Goal: Check status: Check status

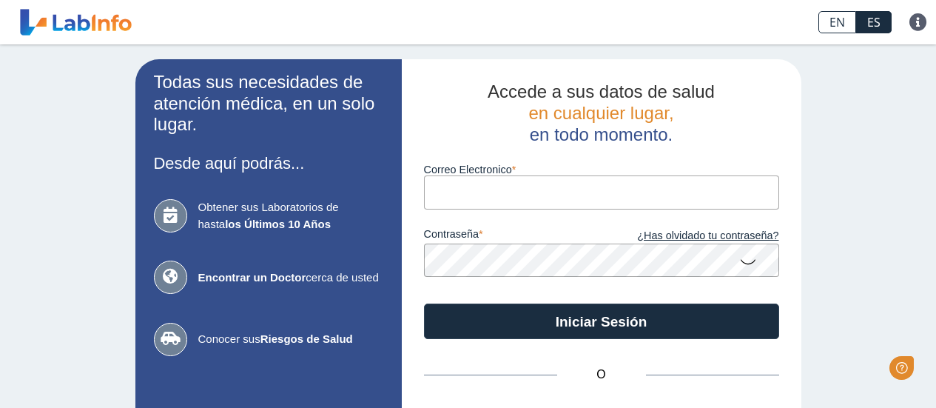
drag, startPoint x: 0, startPoint y: 0, endPoint x: 491, endPoint y: 191, distance: 527.2
click at [491, 191] on input "Correo Electronico" at bounding box center [601, 191] width 355 height 33
type input "[EMAIL_ADDRESS][DOMAIN_NAME]"
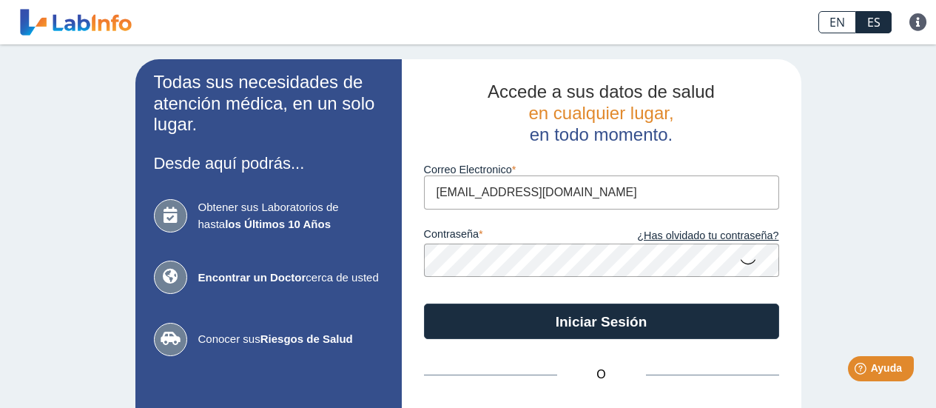
click at [424, 303] on button "Iniciar Sesión" at bounding box center [601, 321] width 355 height 36
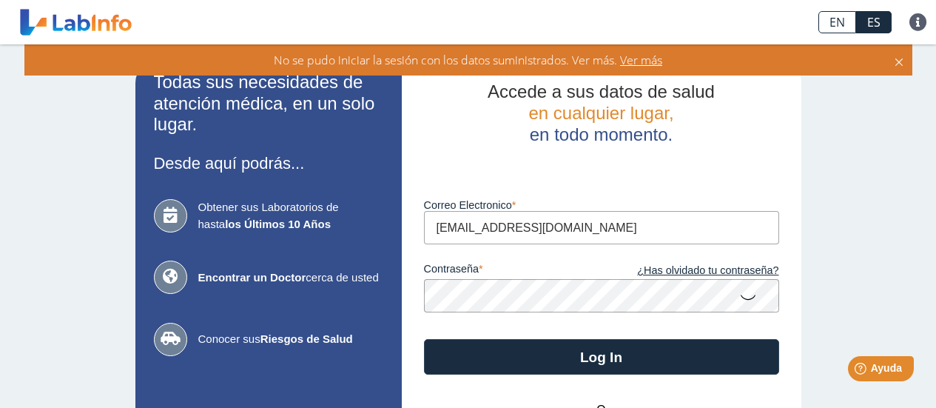
click at [424, 339] on button "Log In" at bounding box center [601, 357] width 355 height 36
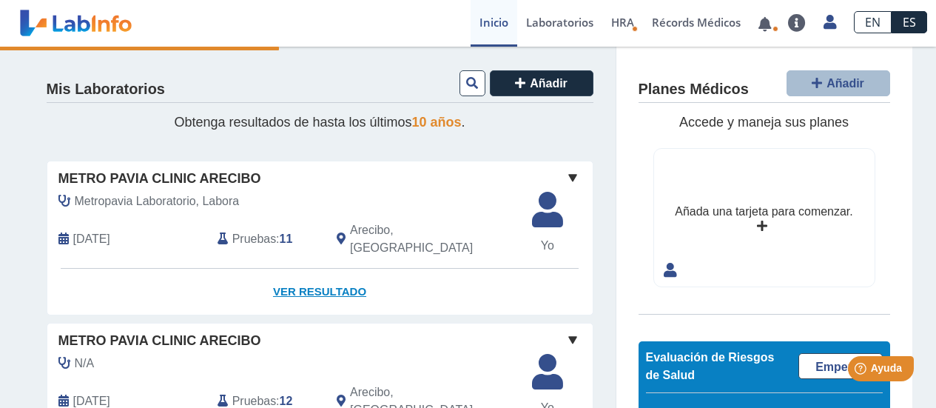
click at [356, 273] on link "Ver Resultado" at bounding box center [319, 292] width 545 height 47
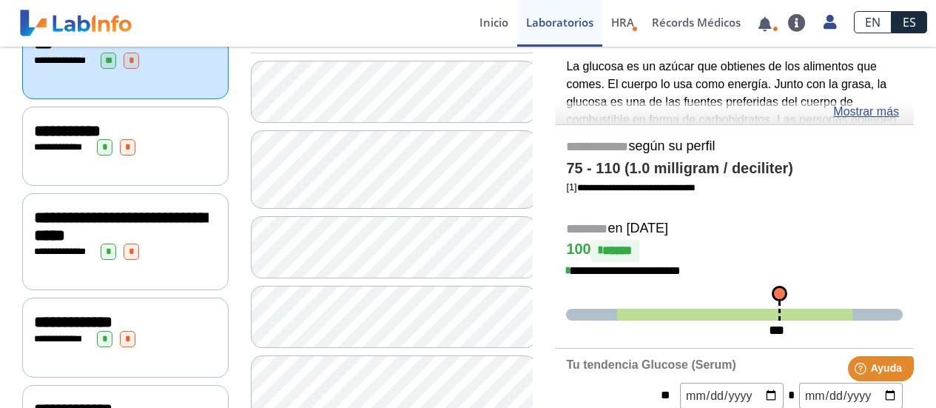
scroll to position [222, 0]
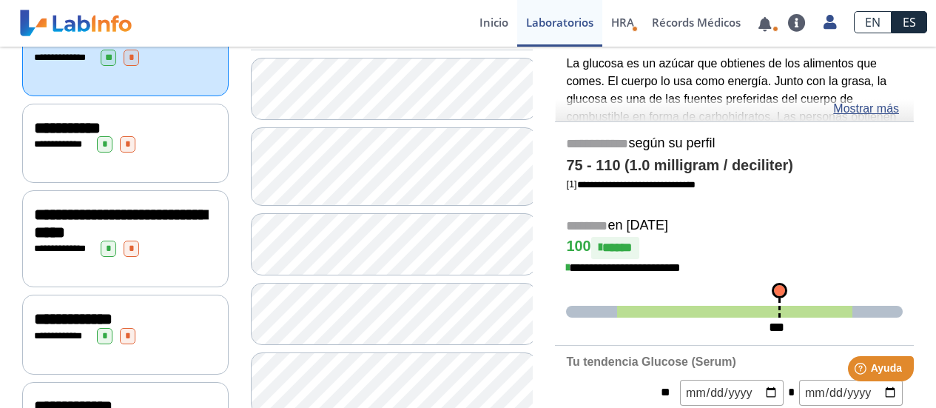
click at [152, 144] on div "**********" at bounding box center [125, 144] width 183 height 16
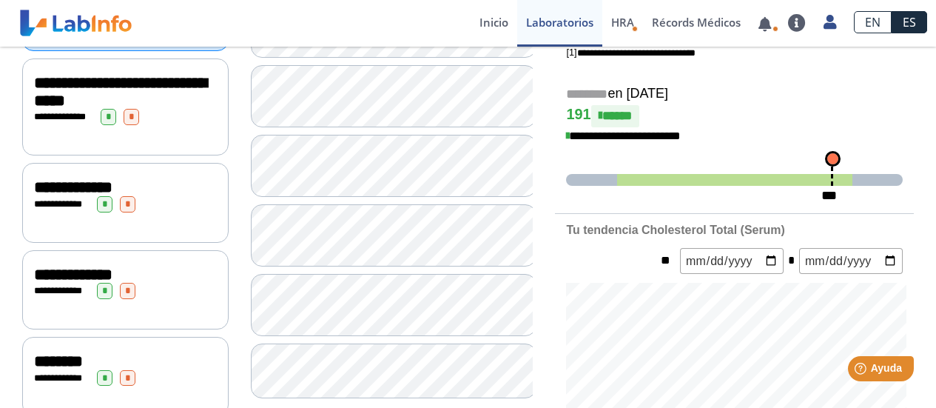
scroll to position [148, 0]
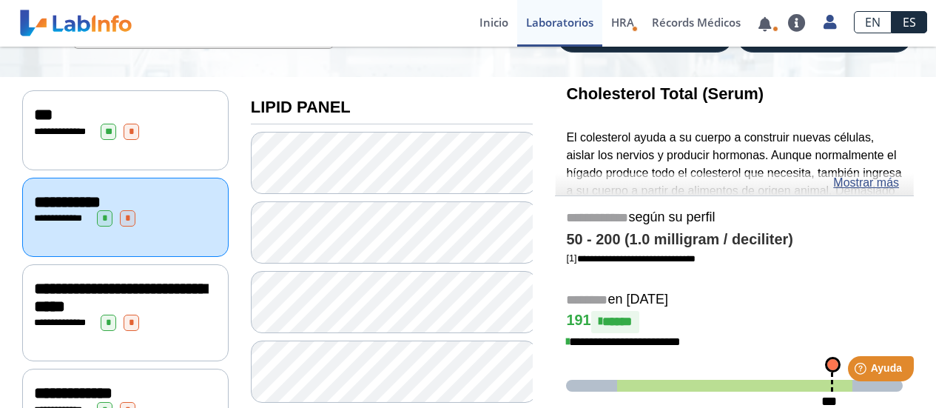
click at [161, 141] on div "**********" at bounding box center [125, 129] width 206 height 79
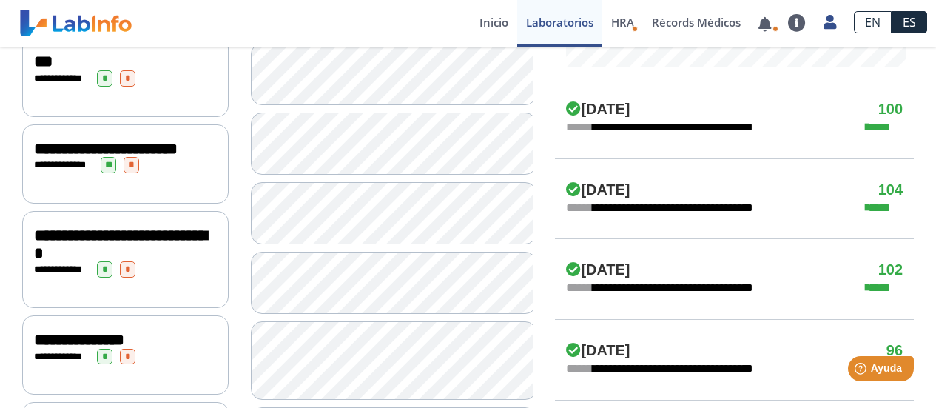
scroll to position [814, 0]
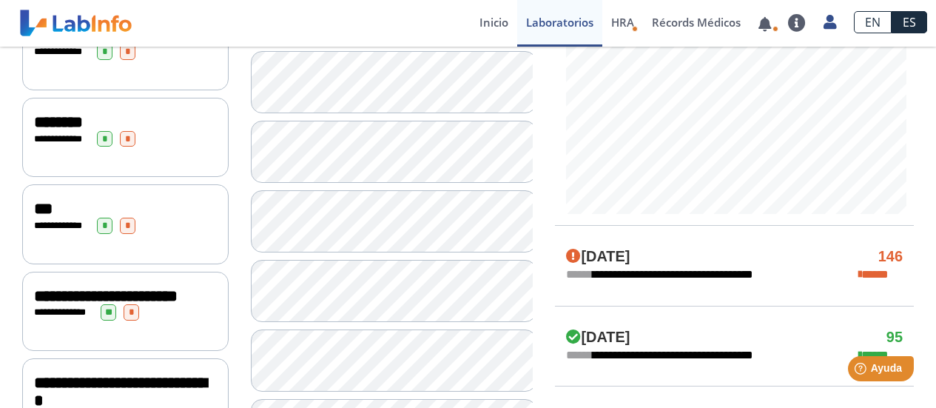
scroll to position [592, 0]
